Goal: Task Accomplishment & Management: Manage account settings

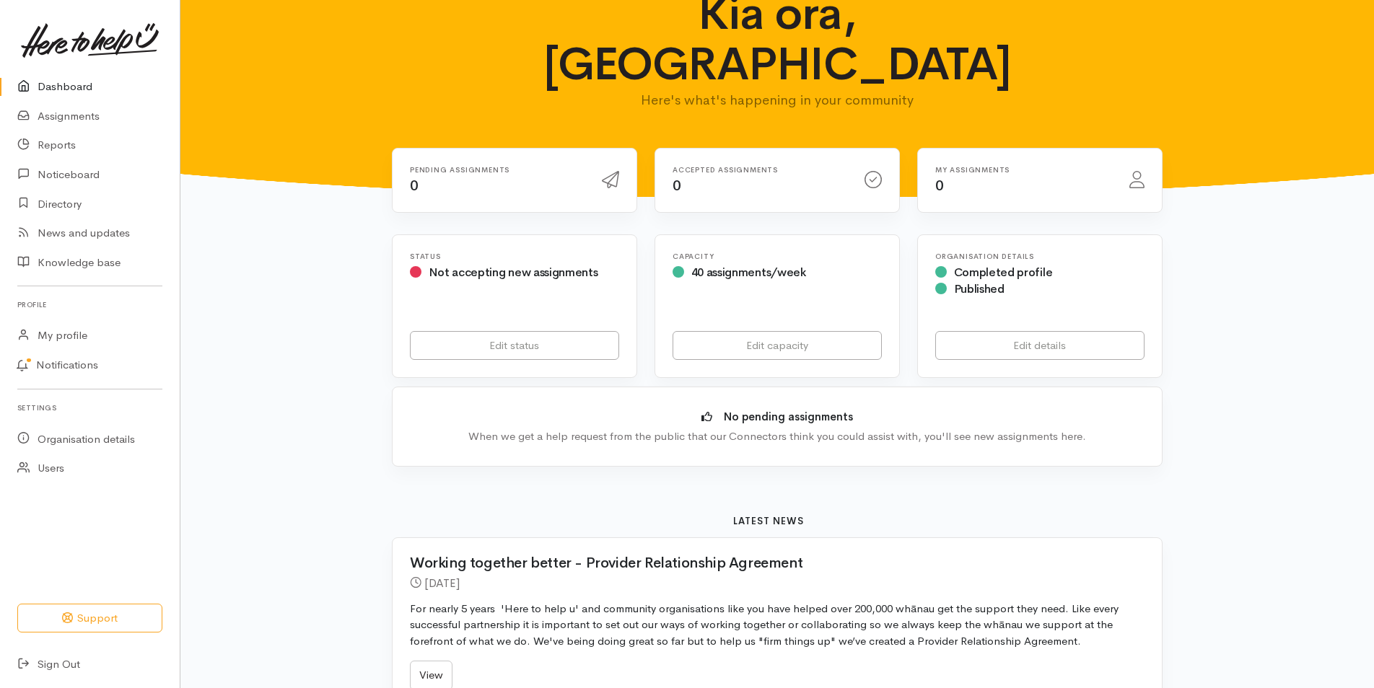
scroll to position [72, 0]
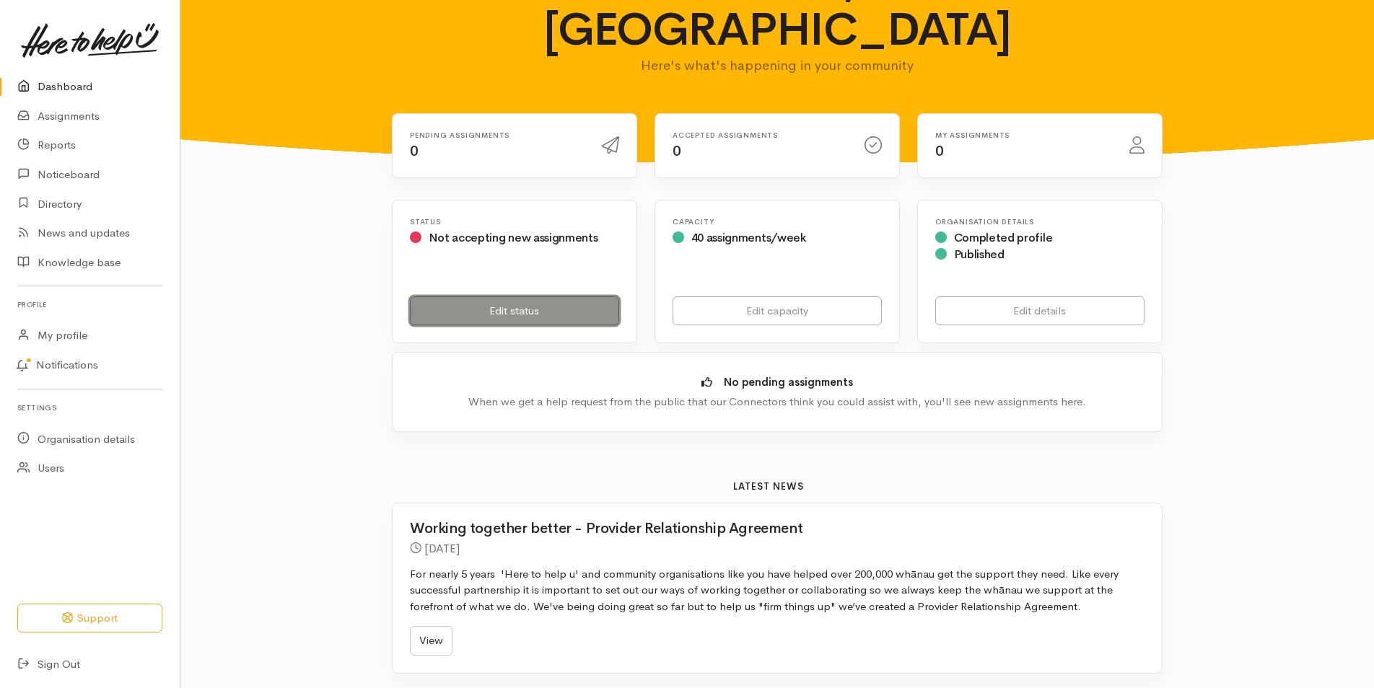
click at [499, 297] on link "Edit status" at bounding box center [514, 312] width 209 height 30
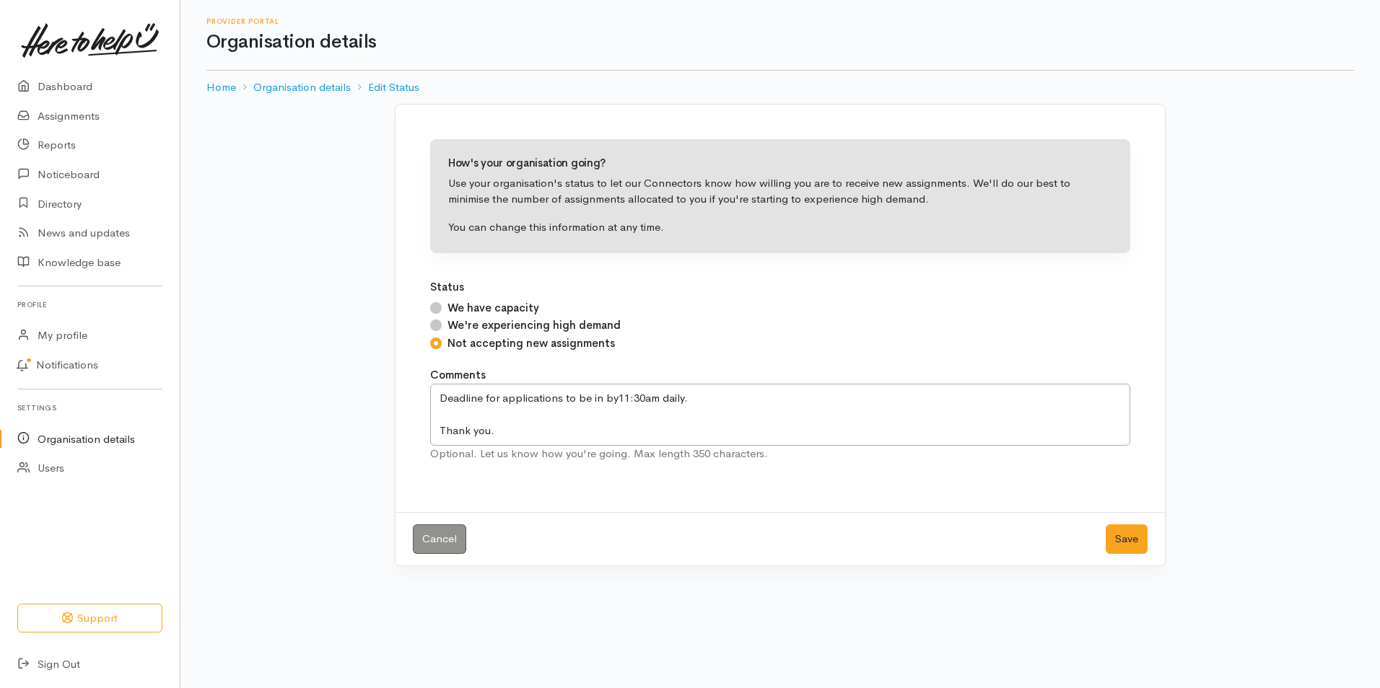
click at [433, 309] on input "We have capacity" at bounding box center [436, 308] width 12 height 12
radio input "true"
click at [1126, 538] on button "Save" at bounding box center [1127, 540] width 42 height 30
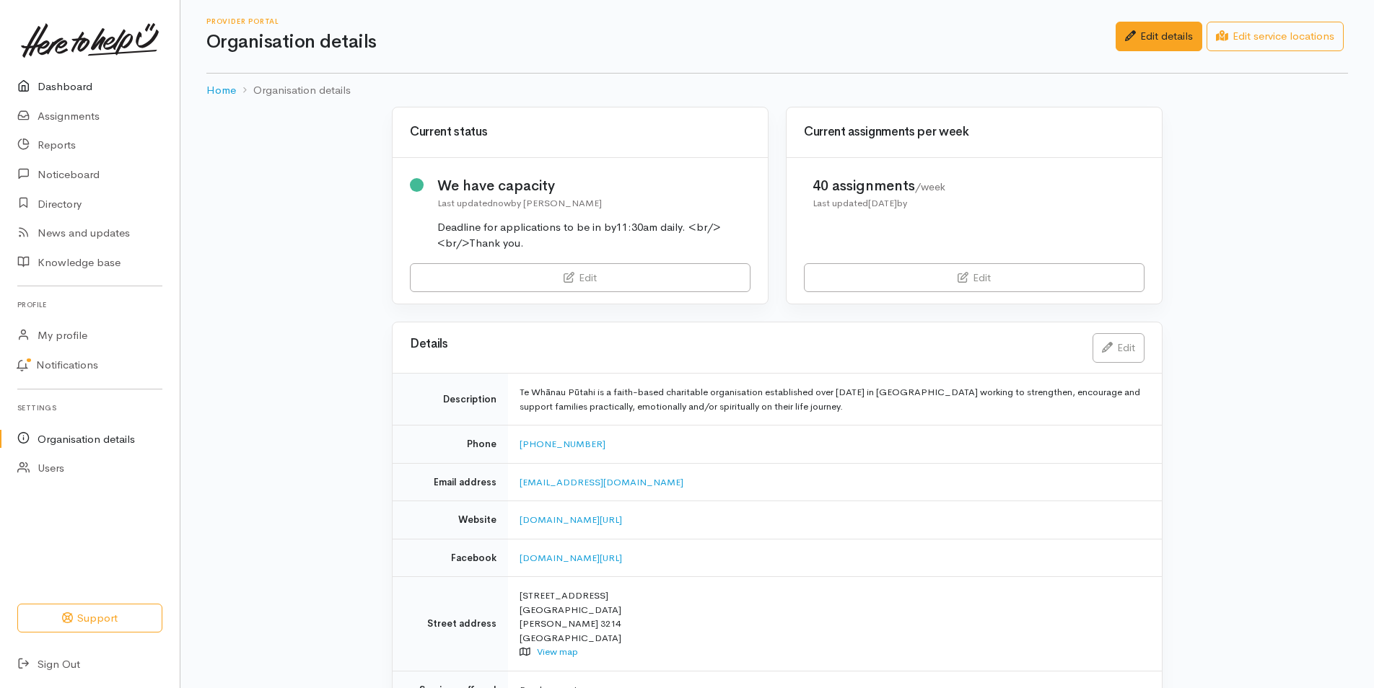
click at [79, 87] on link "Dashboard" at bounding box center [90, 87] width 180 height 30
